Goal: Register for event/course

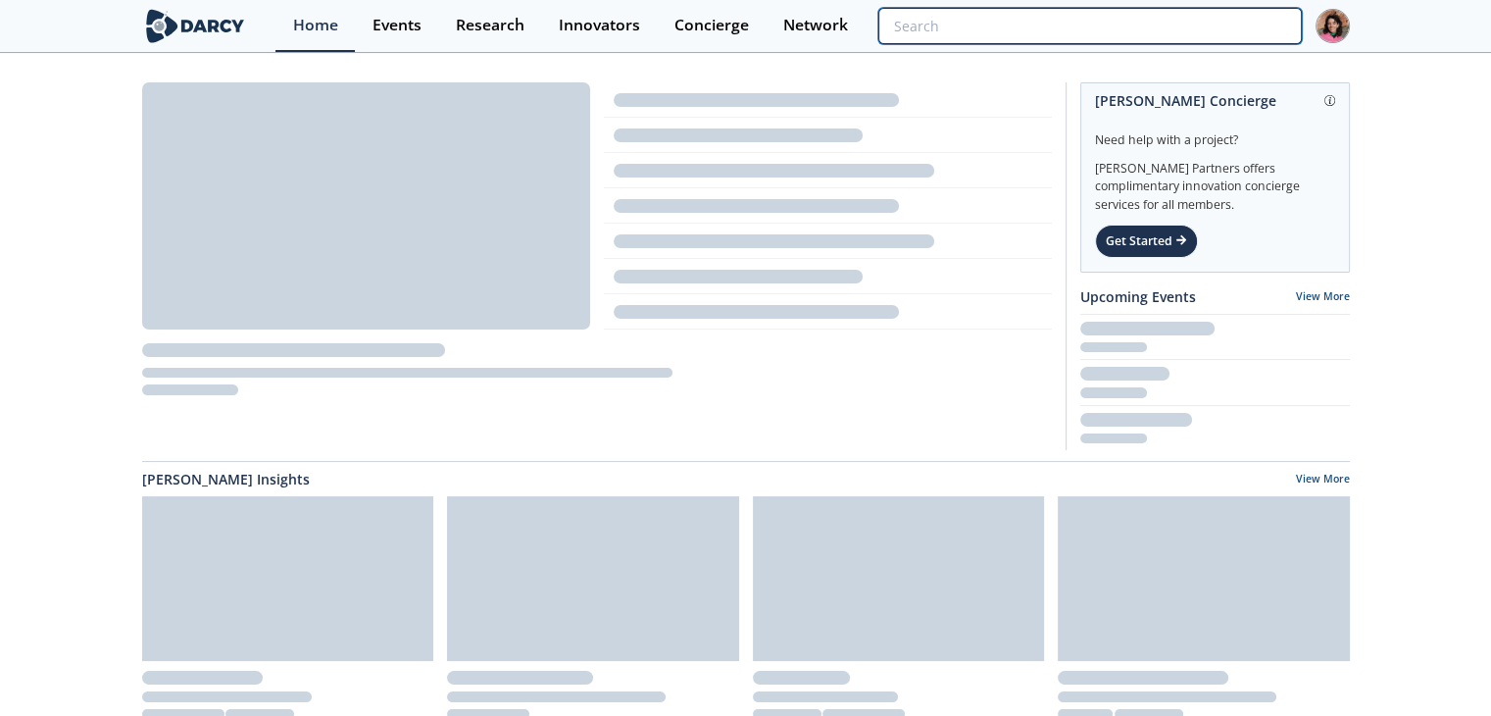
click at [1161, 17] on input "search" at bounding box center [1090, 26] width 423 height 36
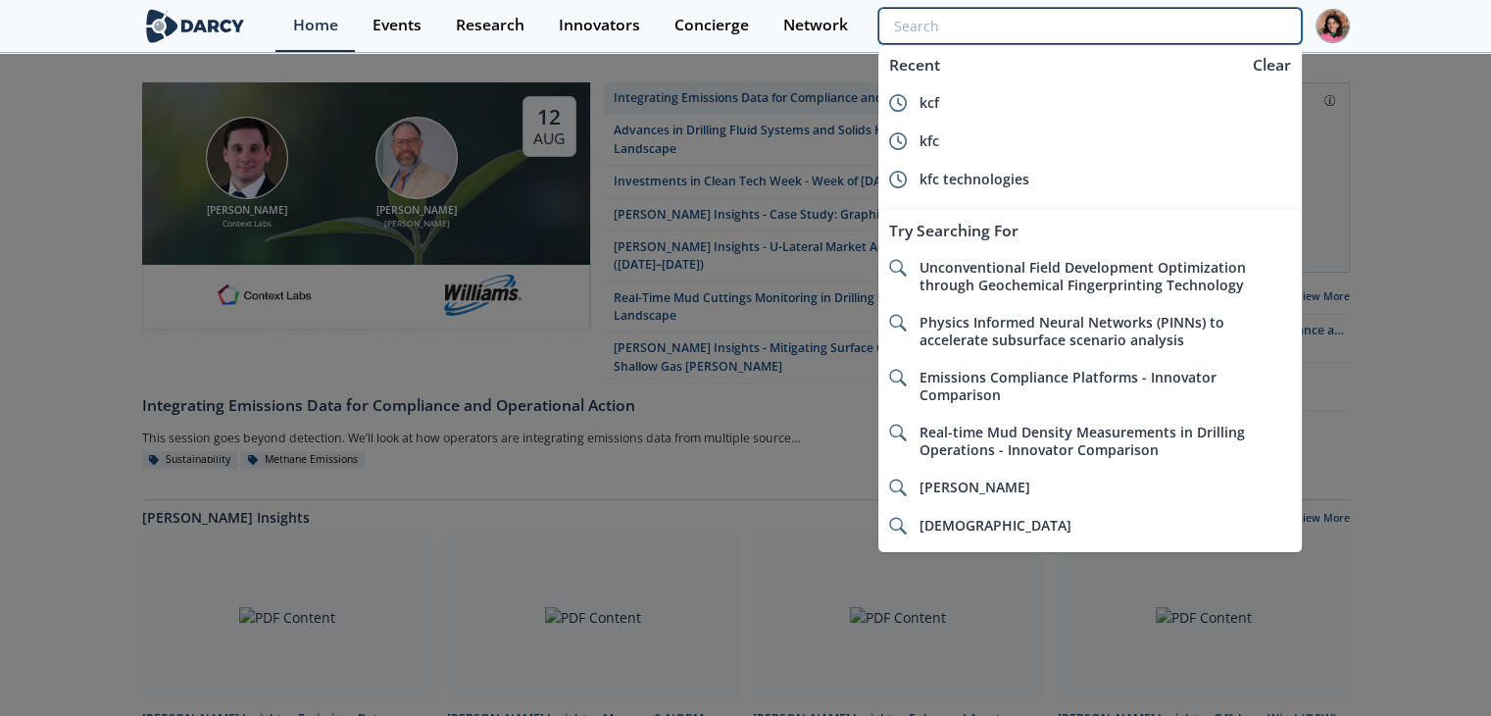
paste input "M-Flow"
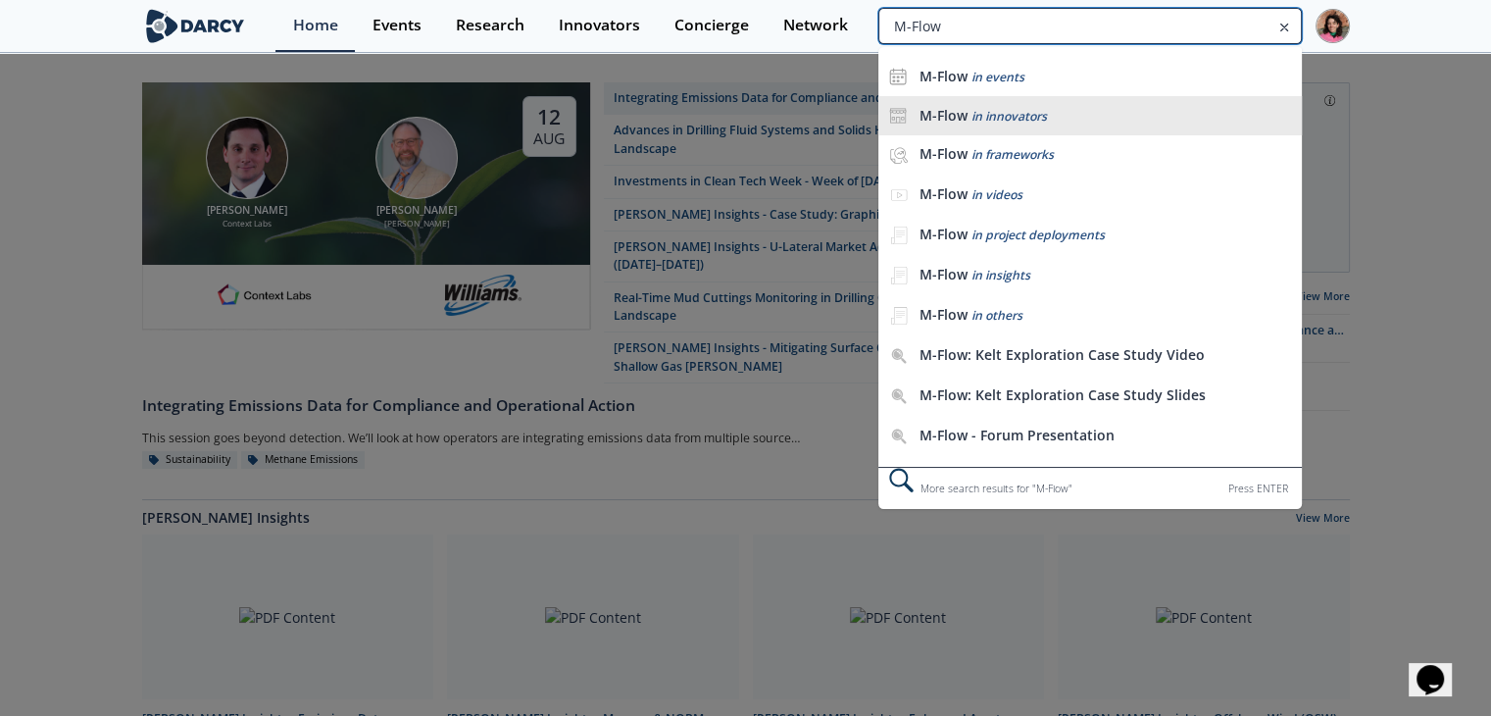
type input "M-Flow"
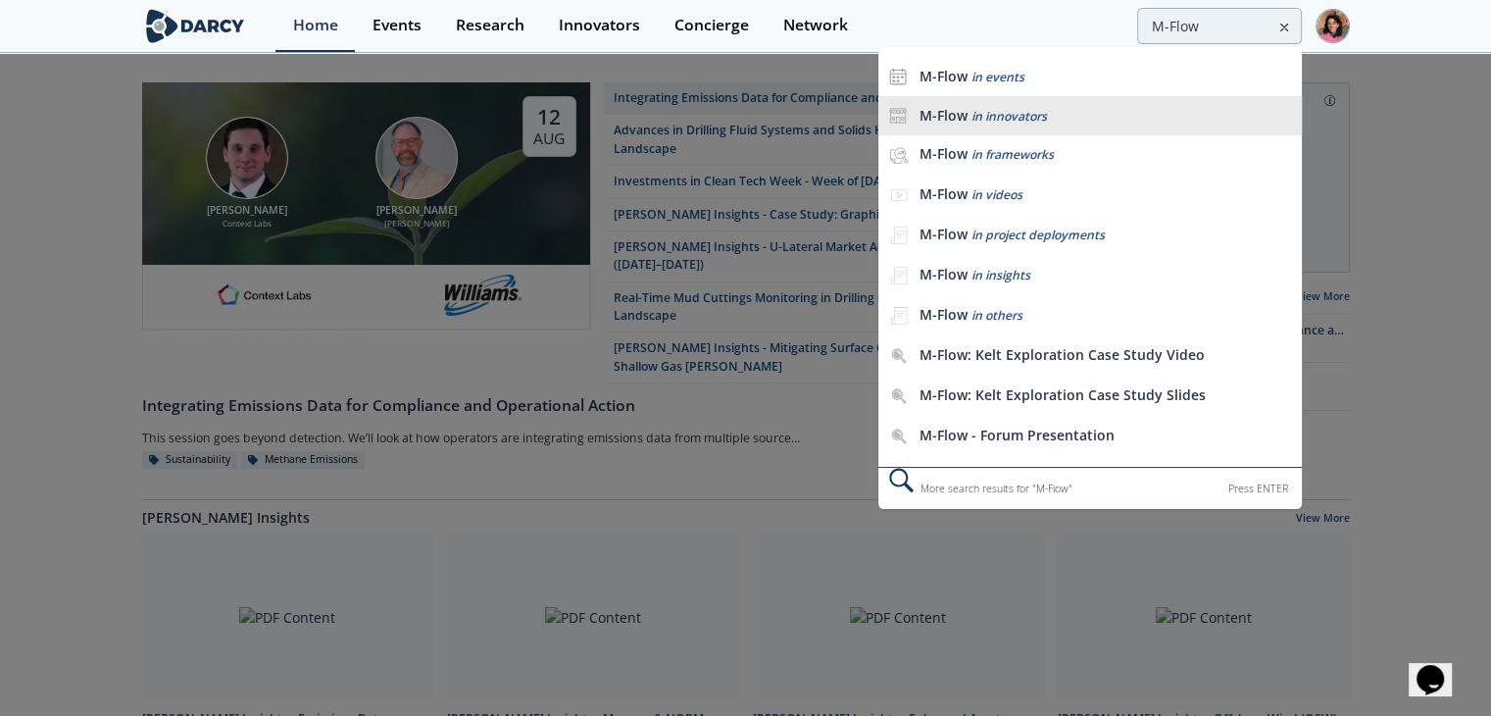
click at [1030, 111] on span "in innovators" at bounding box center [1009, 116] width 76 height 17
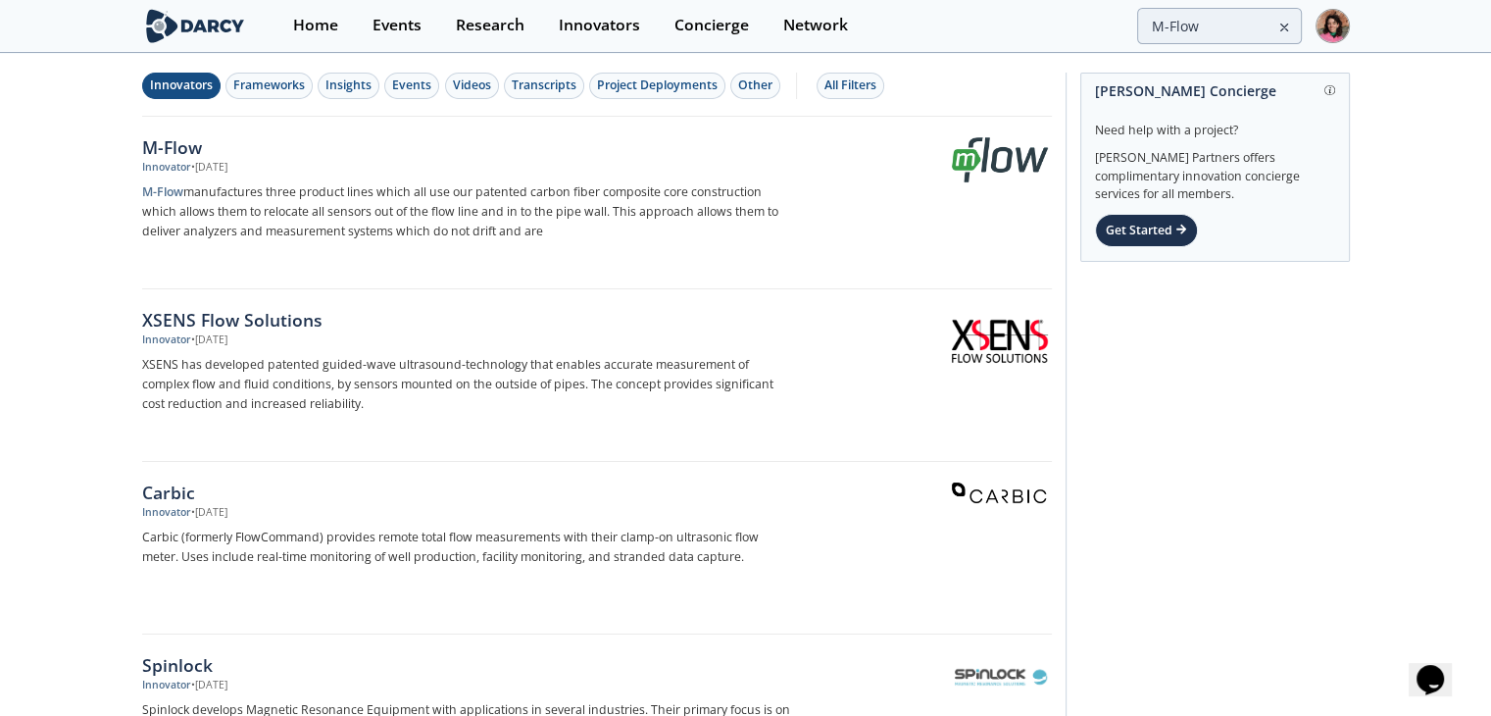
click at [598, 182] on p "M-Flow manufactures three product lines which all use our patented carbon fiber…" at bounding box center [466, 211] width 649 height 59
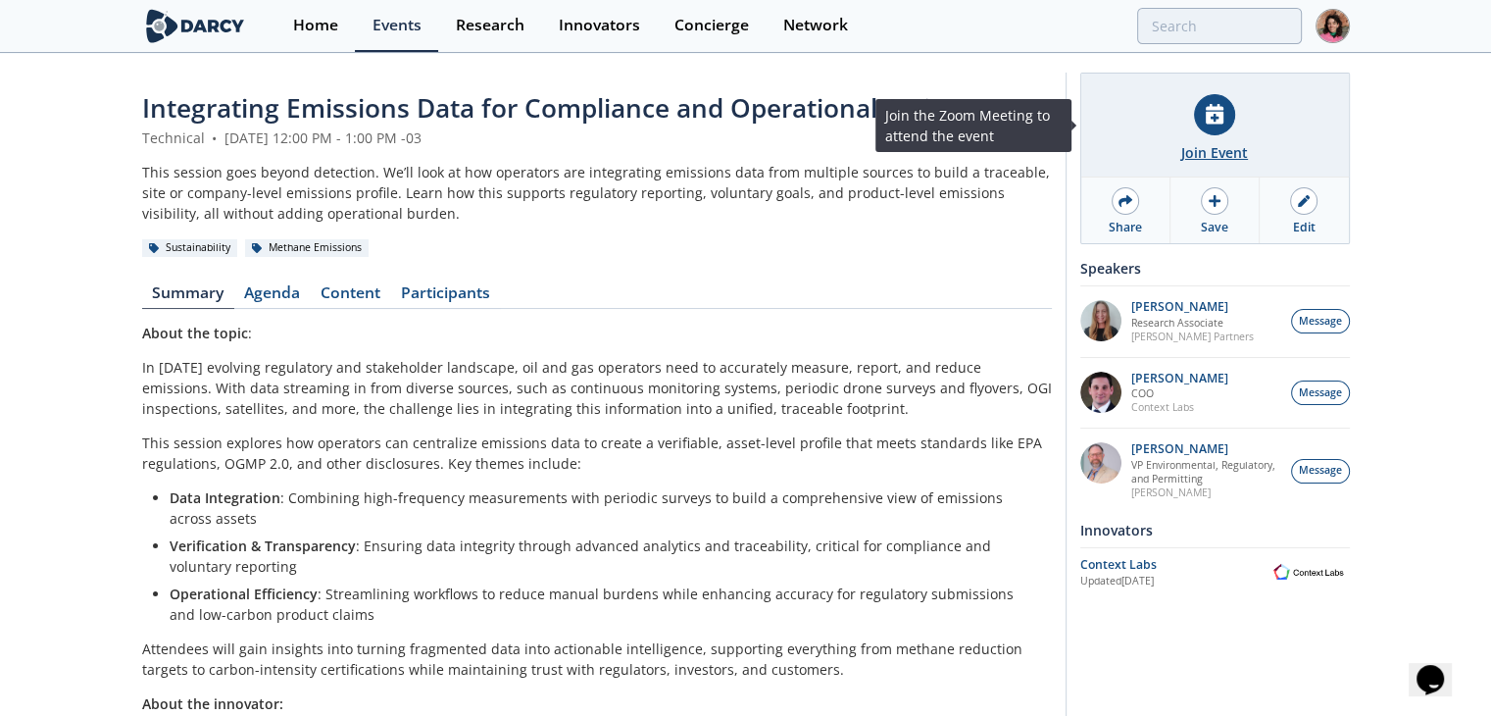
click at [1237, 123] on div "Join Event" at bounding box center [1216, 126] width 268 height 104
